Goal: Check status: Check status

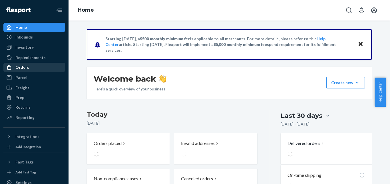
click at [24, 67] on div "Orders" at bounding box center [22, 67] width 14 height 6
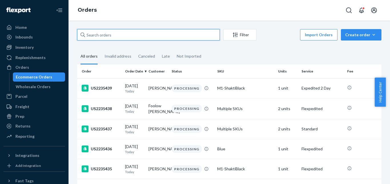
click at [117, 35] on input "text" at bounding box center [148, 34] width 143 height 11
paste input "US2234929"
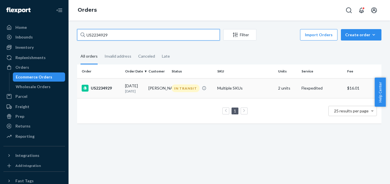
type input "US2234929"
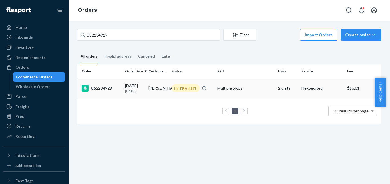
click at [110, 90] on div "US2234929" at bounding box center [101, 88] width 39 height 7
